Goal: Transaction & Acquisition: Purchase product/service

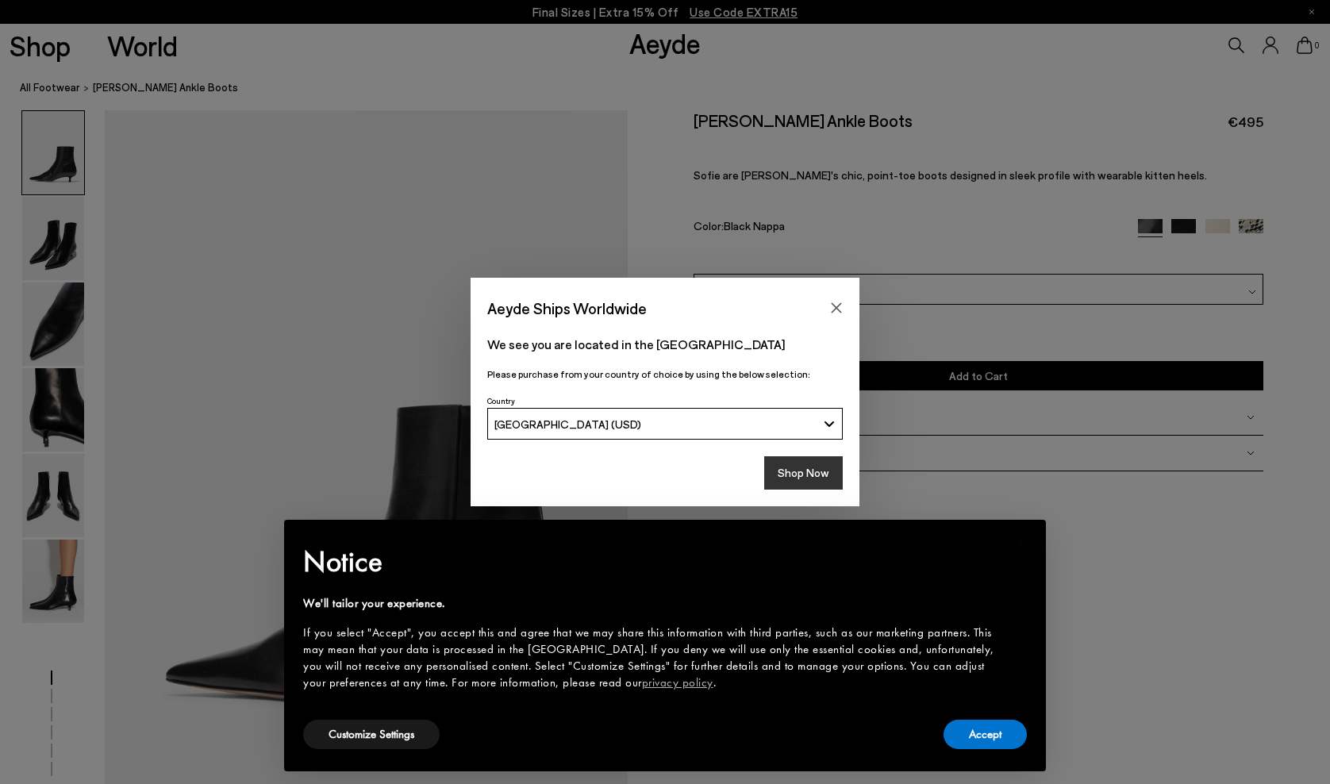
click at [825, 472] on button "Shop Now" at bounding box center [803, 472] width 79 height 33
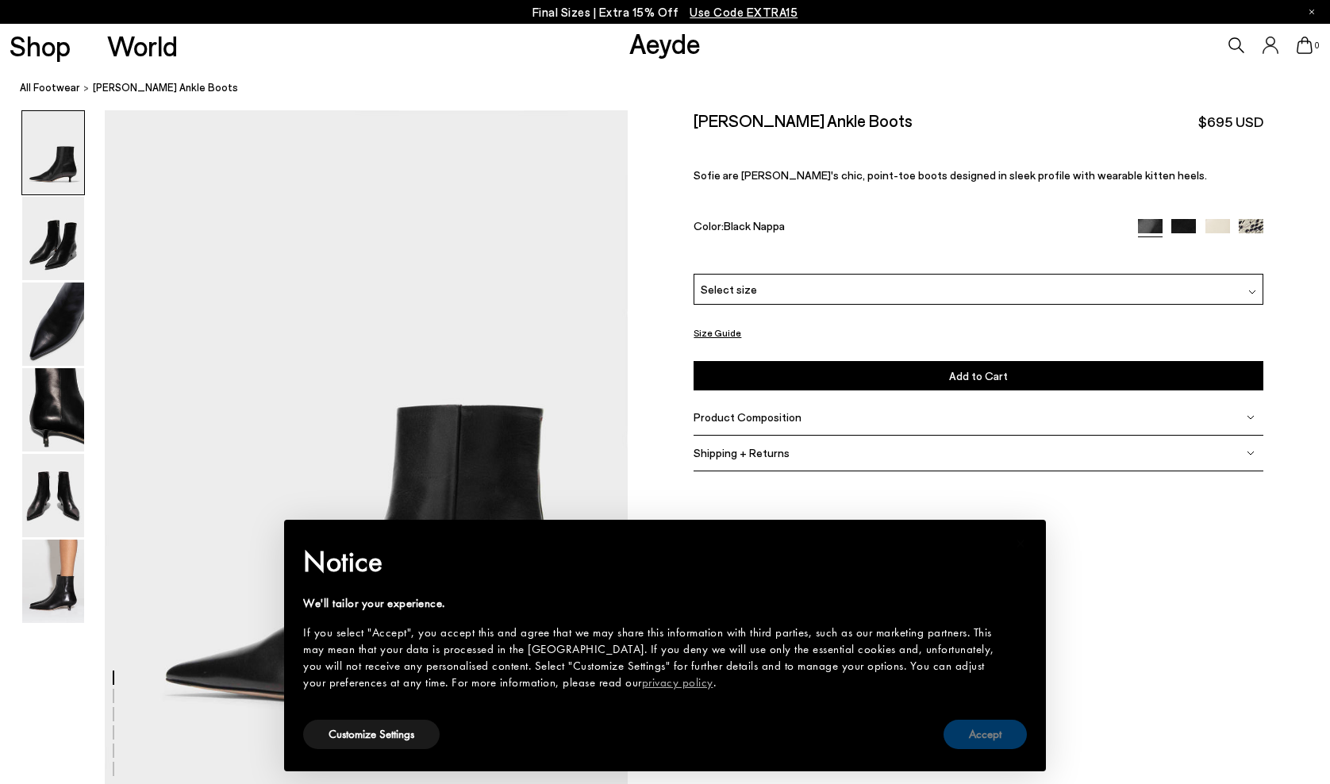
click at [975, 737] on button "Accept" at bounding box center [985, 734] width 83 height 29
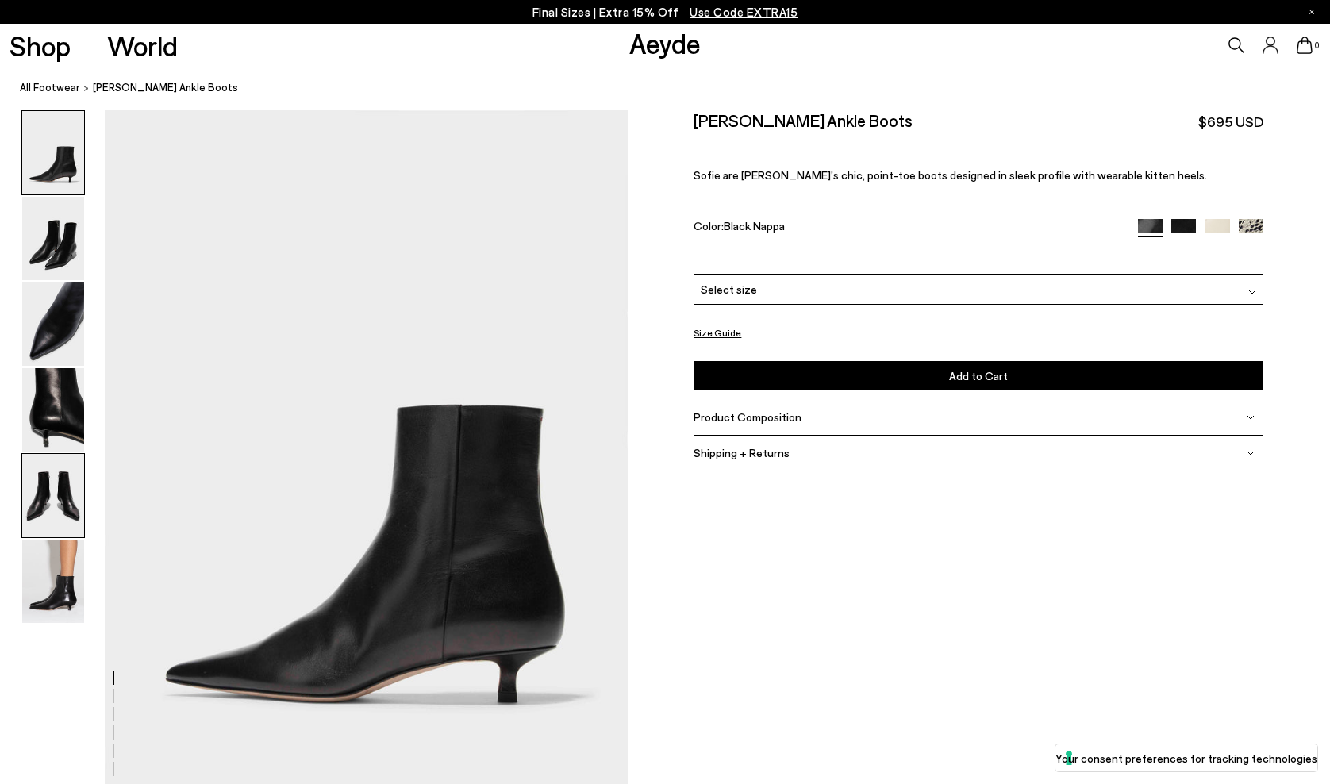
click at [63, 466] on img at bounding box center [53, 495] width 62 height 83
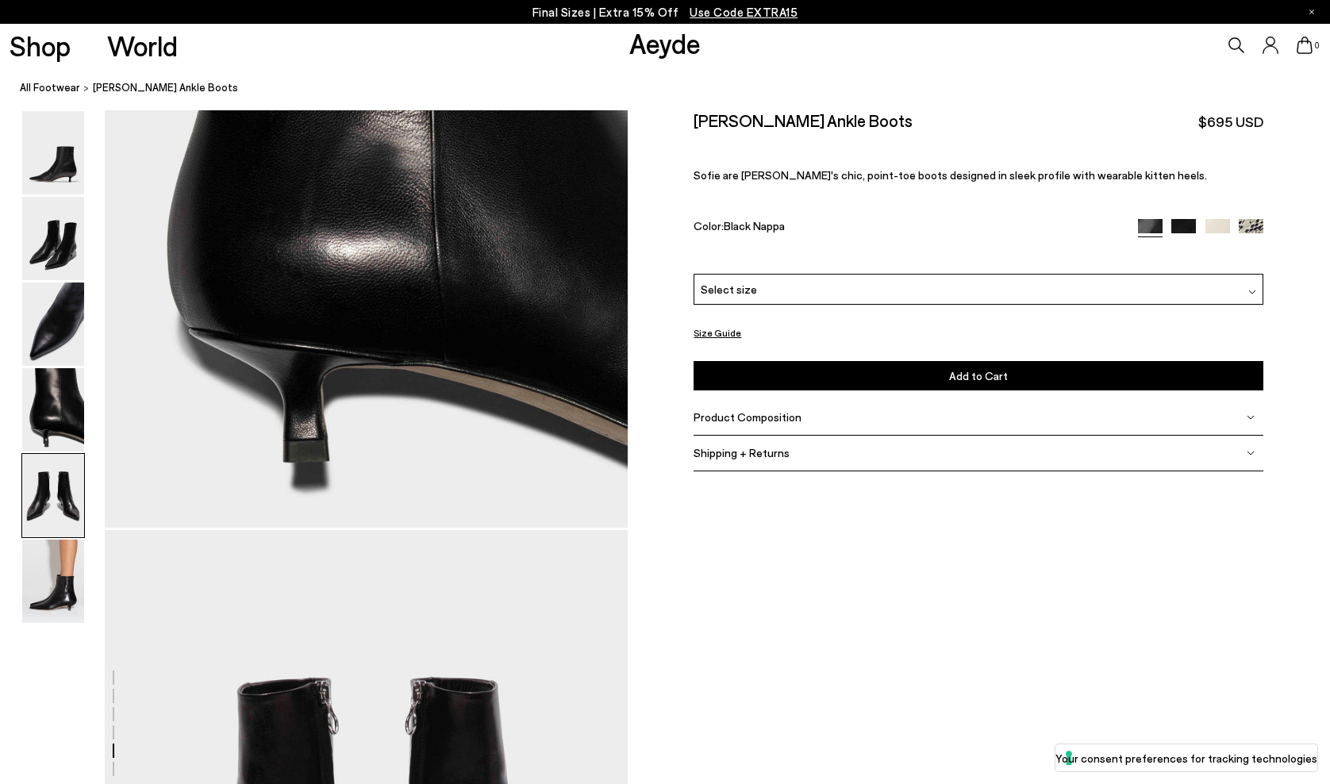
scroll to position [2798, 0]
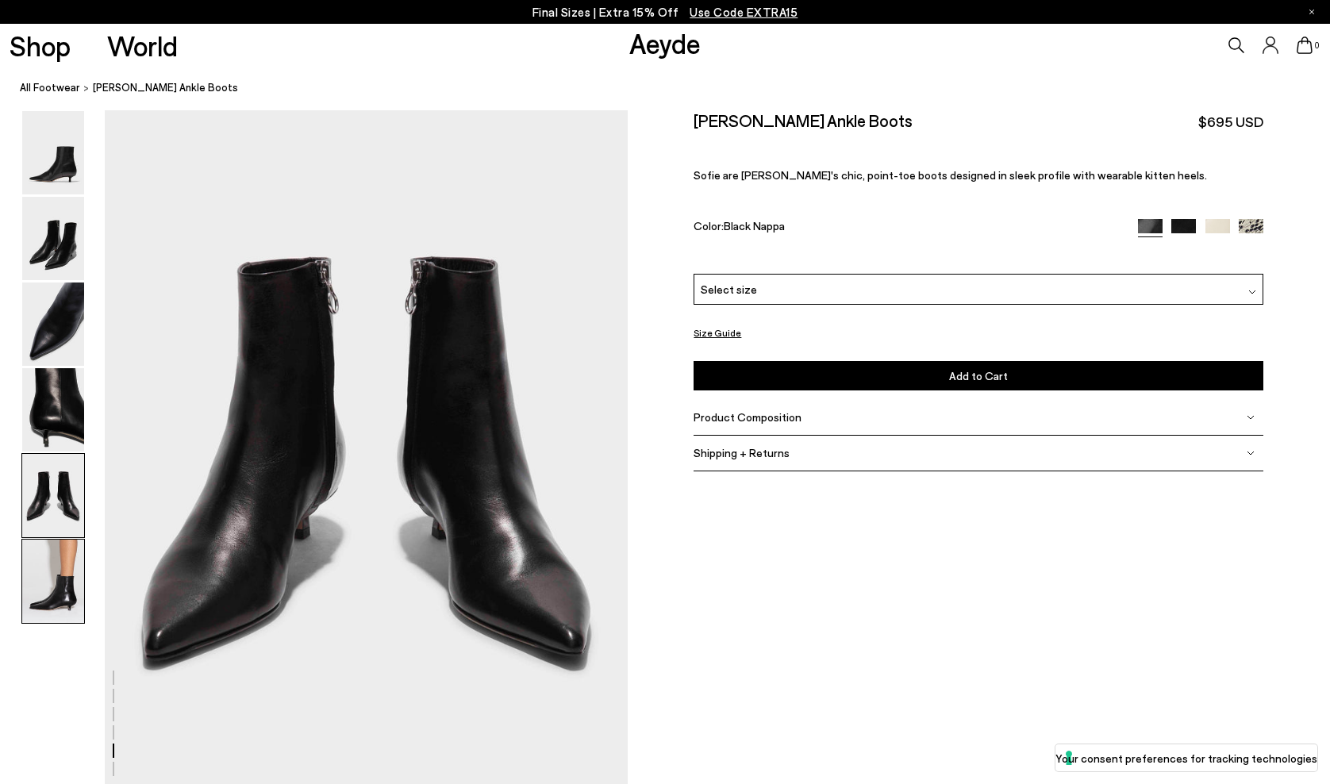
click at [59, 575] on img at bounding box center [53, 581] width 62 height 83
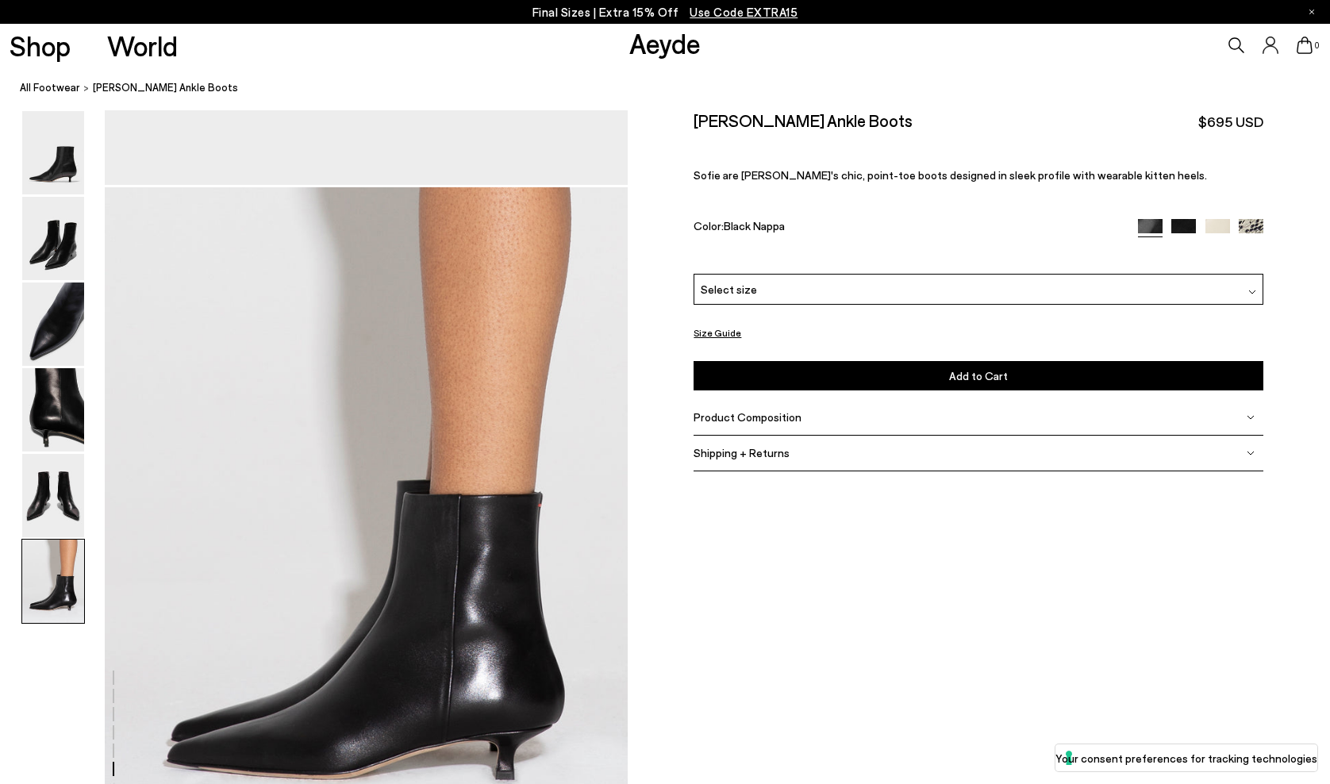
scroll to position [3607, 0]
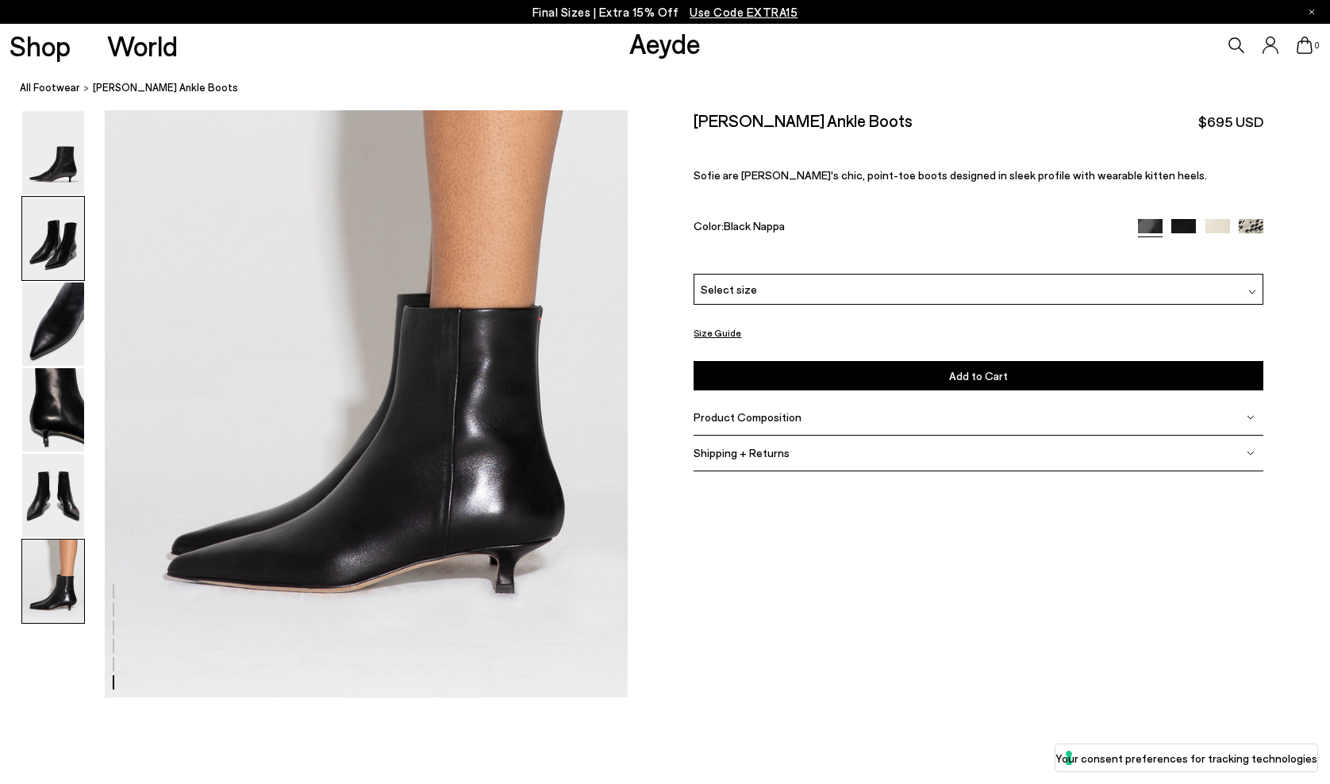
click at [68, 250] on img at bounding box center [53, 238] width 62 height 83
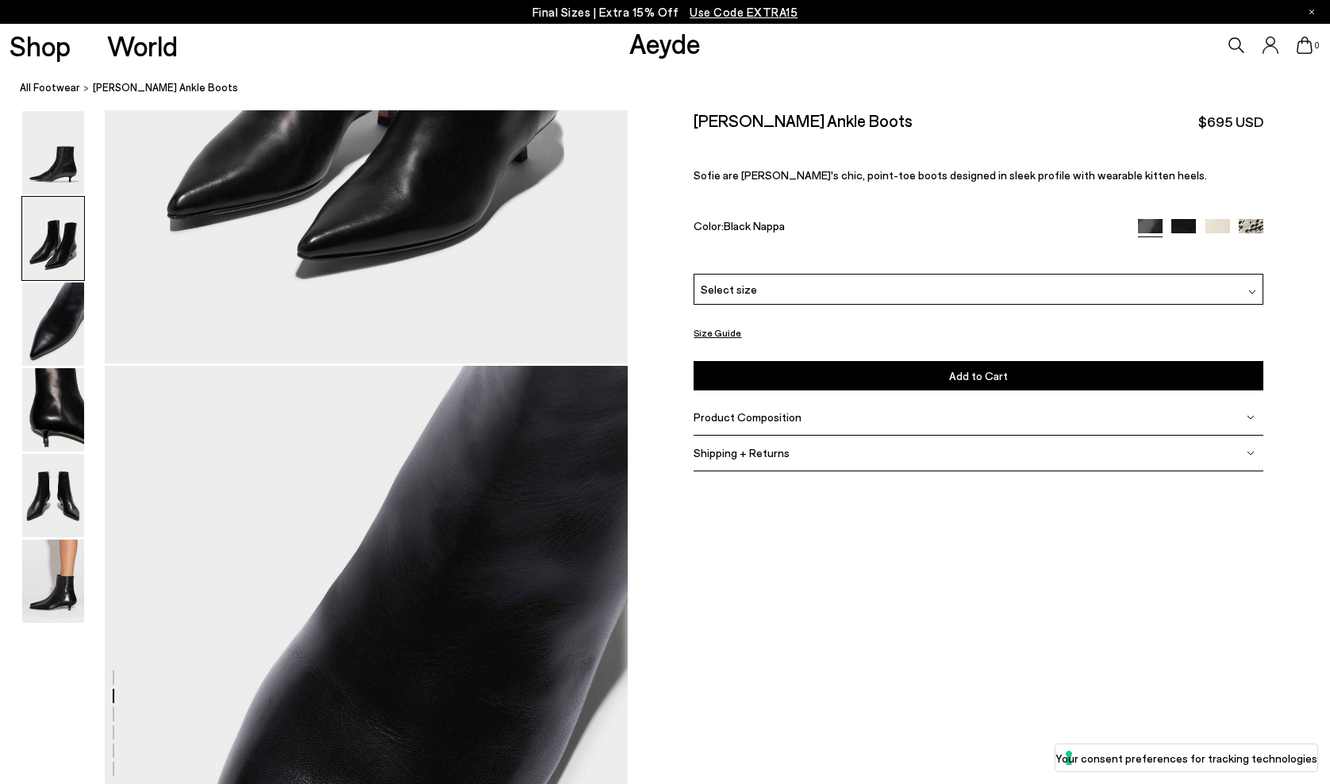
scroll to position [700, 0]
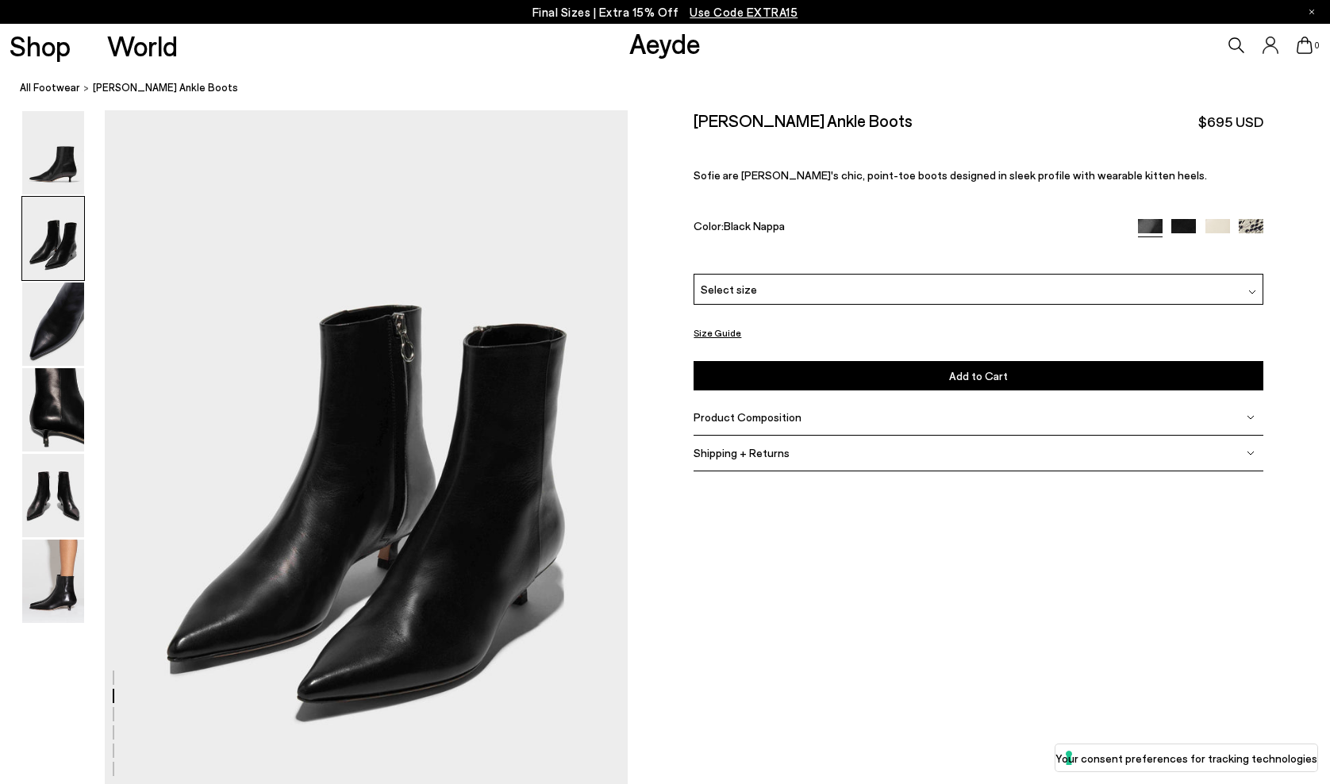
click at [1202, 219] on div at bounding box center [1201, 228] width 126 height 18
click at [1194, 219] on img at bounding box center [1183, 231] width 25 height 25
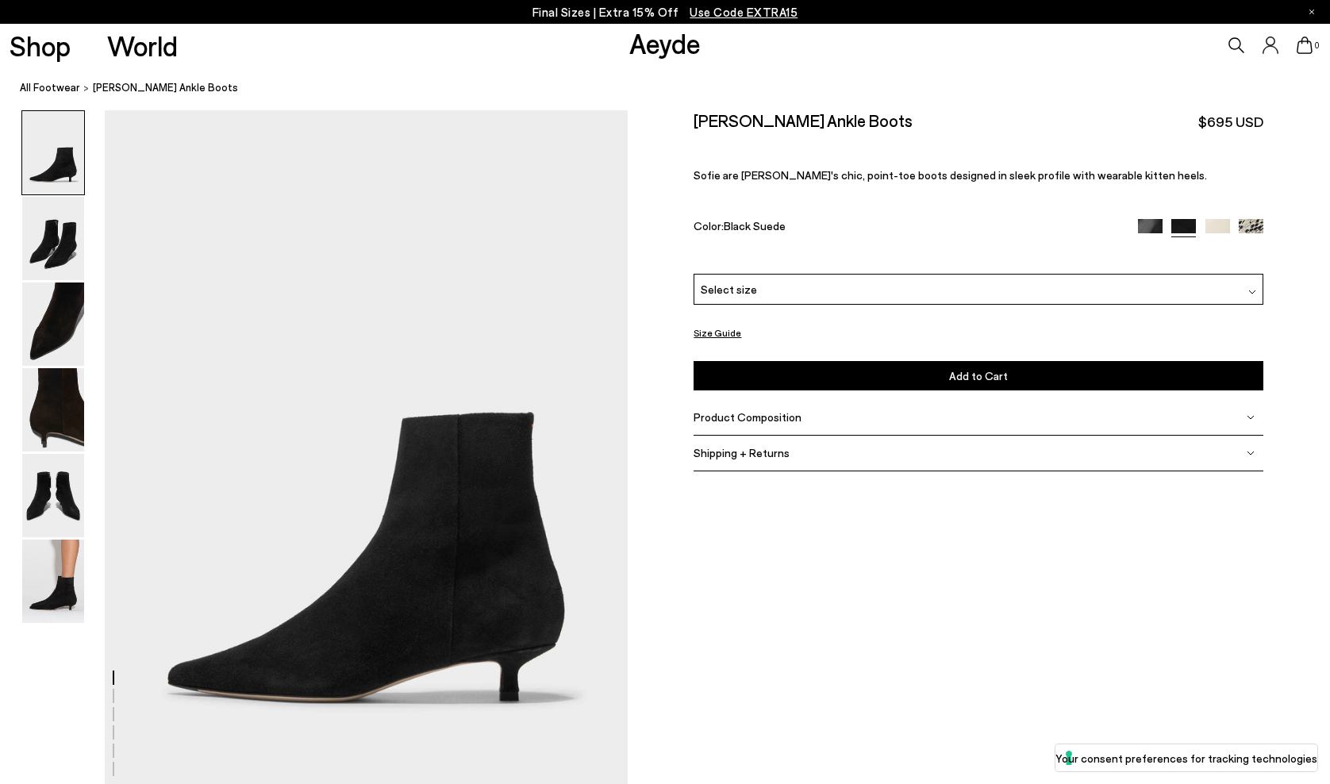
click at [1208, 219] on img at bounding box center [1218, 231] width 25 height 25
